Goal: Use online tool/utility: Utilize a website feature to perform a specific function

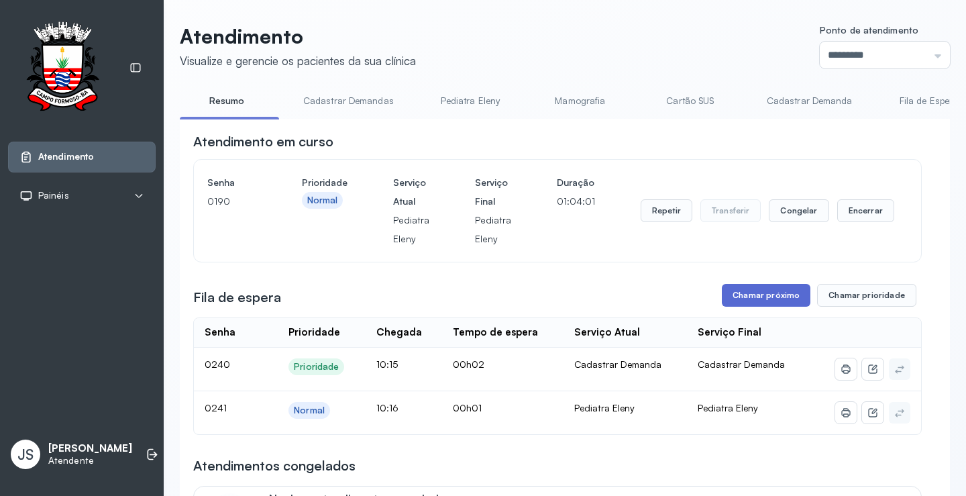
click at [763, 293] on button "Chamar próximo" at bounding box center [766, 295] width 89 height 23
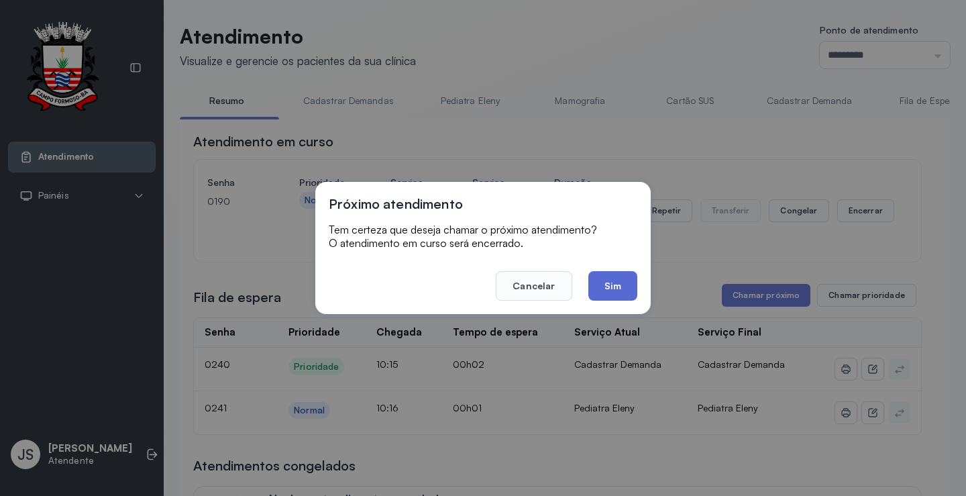
click at [628, 281] on button "Sim" at bounding box center [613, 286] width 49 height 30
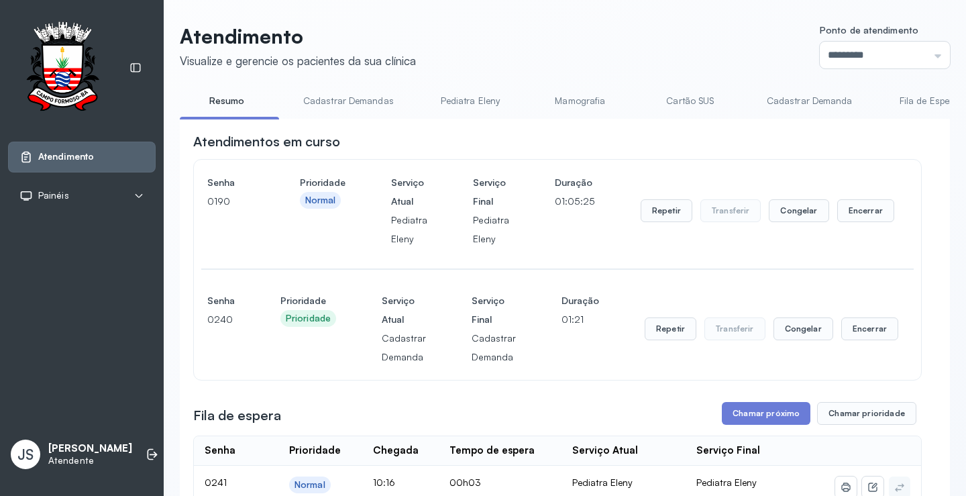
scroll to position [201, 0]
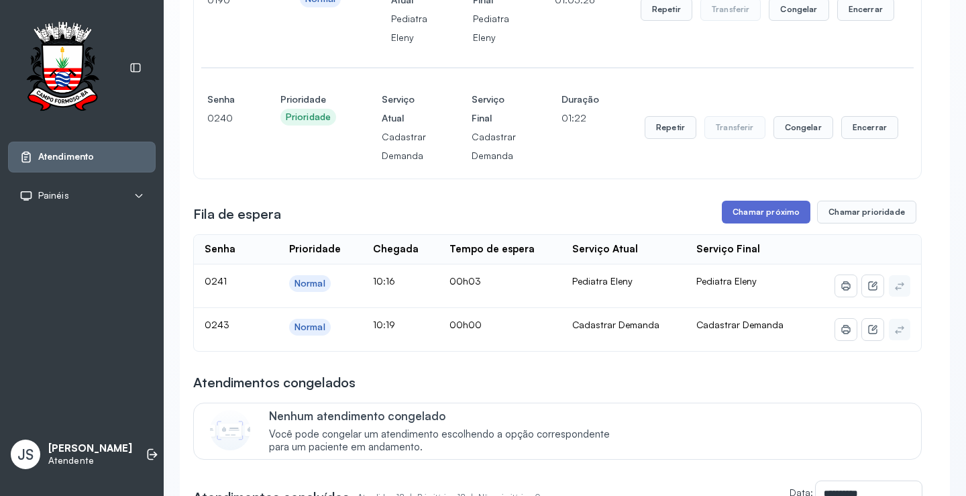
click at [754, 219] on button "Chamar próximo" at bounding box center [766, 212] width 89 height 23
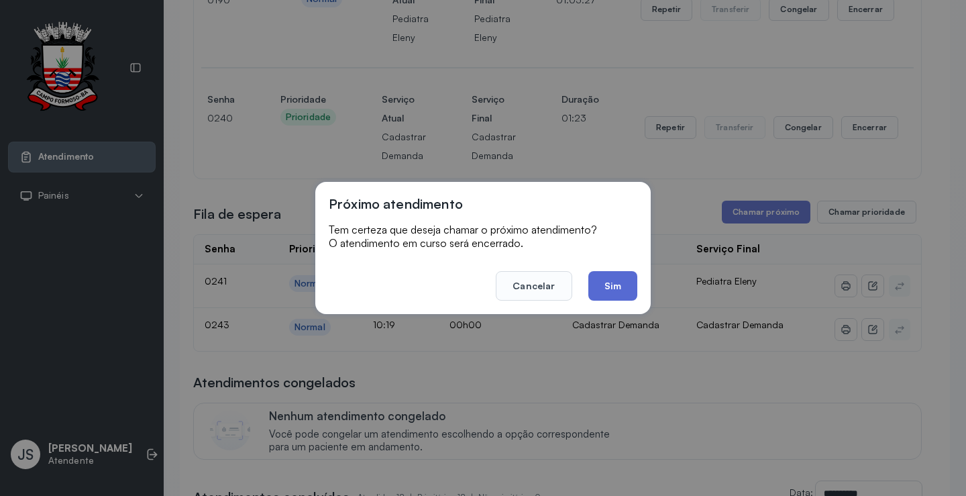
click at [625, 285] on button "Sim" at bounding box center [613, 286] width 49 height 30
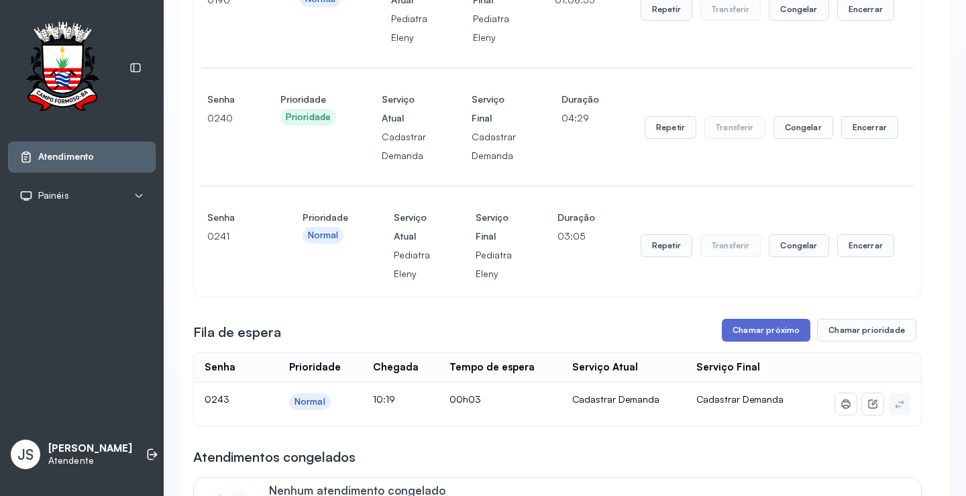
click at [763, 334] on button "Chamar próximo" at bounding box center [766, 330] width 89 height 23
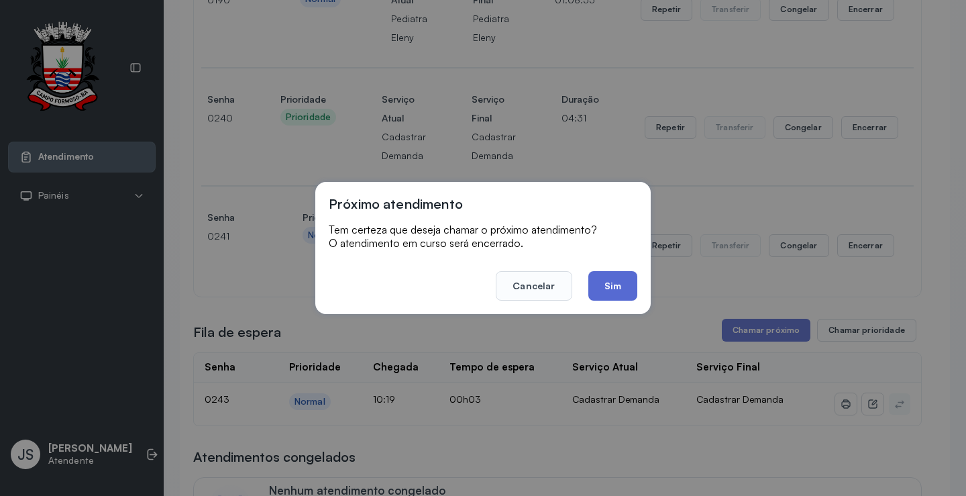
click at [607, 286] on button "Sim" at bounding box center [613, 286] width 49 height 30
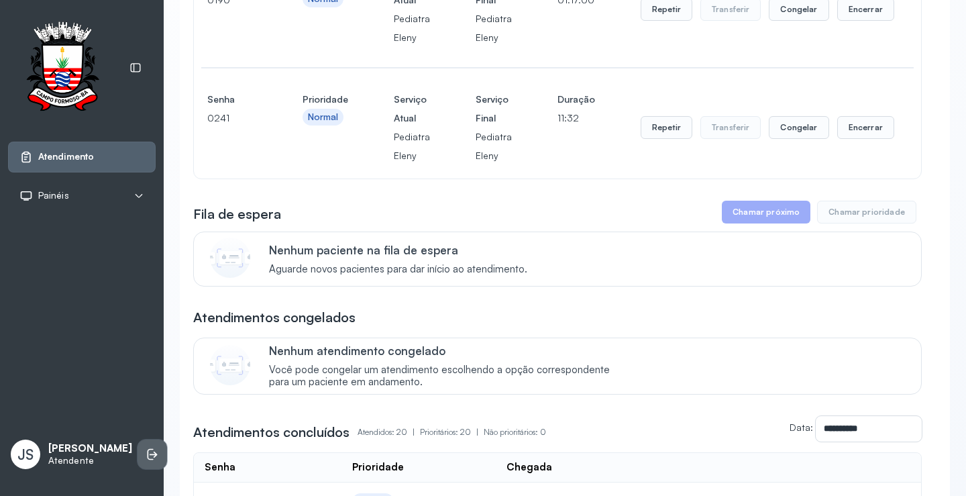
click at [138, 457] on li at bounding box center [153, 455] width 30 height 30
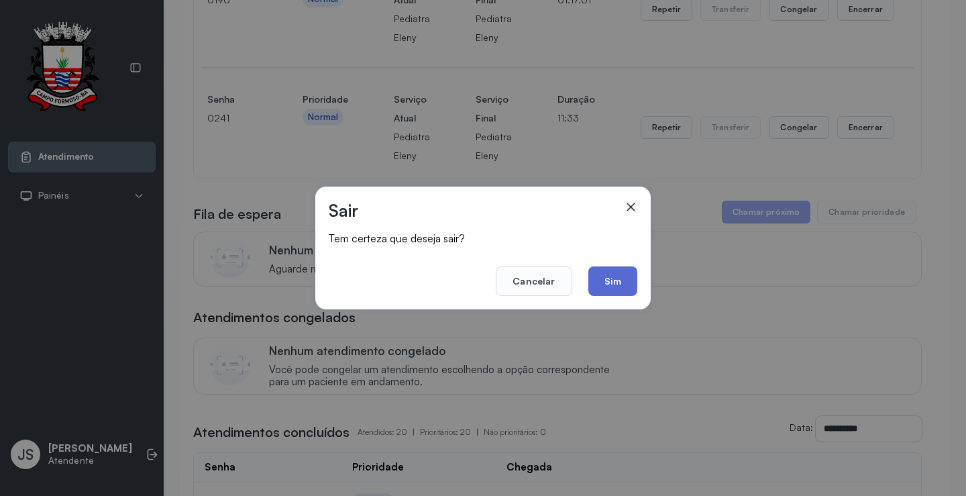
click at [621, 281] on button "Sim" at bounding box center [613, 281] width 49 height 30
